Goal: Register for event/course

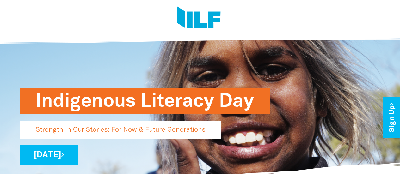
scroll to position [32, 0]
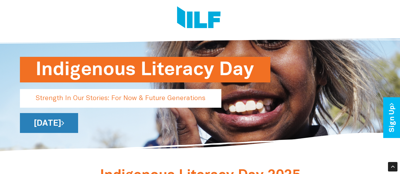
click at [78, 125] on link "[DATE]" at bounding box center [49, 123] width 58 height 20
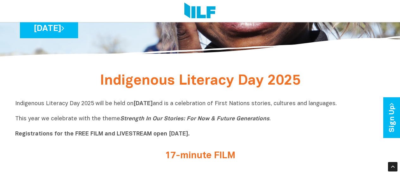
scroll to position [190, 0]
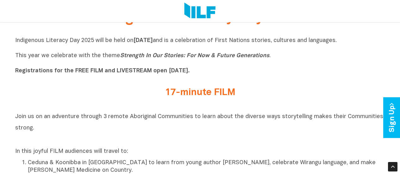
click at [192, 94] on h2 "17-minute FILM" at bounding box center [200, 93] width 237 height 10
click at [160, 56] on icon "Strength In Our Stories: For Now & Future Generations" at bounding box center [194, 55] width 149 height 5
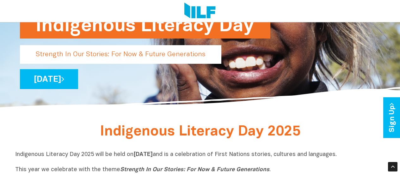
scroll to position [44, 0]
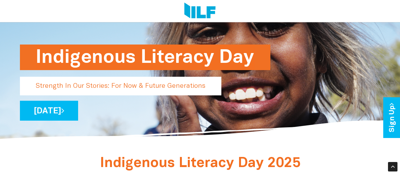
click at [151, 87] on p "Strength In Our Stories: For Now & Future Generations" at bounding box center [120, 86] width 201 height 19
click at [392, 121] on link "Sign Up" at bounding box center [392, 117] width 18 height 41
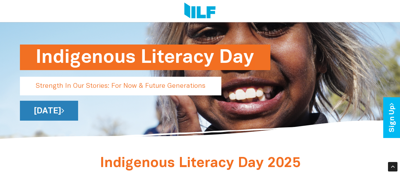
scroll to position [76, 0]
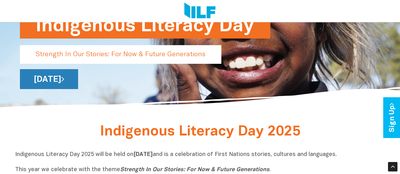
click at [78, 80] on link "[DATE]" at bounding box center [49, 79] width 58 height 20
